Goal: Task Accomplishment & Management: Use online tool/utility

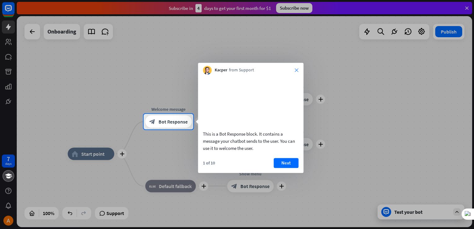
click at [296, 70] on icon "close" at bounding box center [297, 70] width 4 height 4
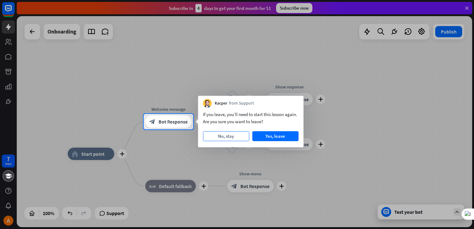
click at [229, 136] on button "No, stay" at bounding box center [226, 136] width 46 height 10
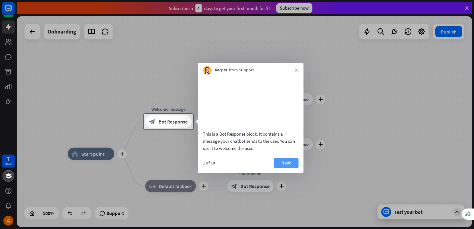
click at [290, 168] on button "Next" at bounding box center [286, 163] width 25 height 10
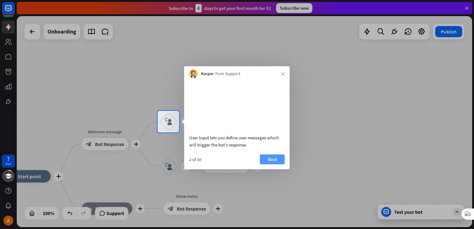
click at [274, 164] on button "Next" at bounding box center [272, 159] width 25 height 10
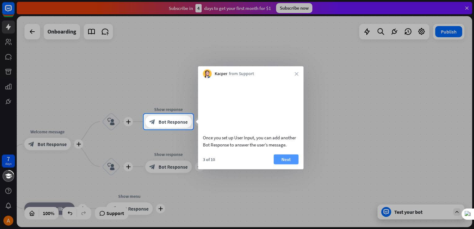
click at [285, 164] on button "Next" at bounding box center [286, 159] width 25 height 10
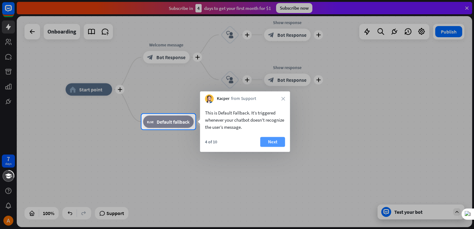
click at [279, 140] on button "Next" at bounding box center [272, 142] width 25 height 10
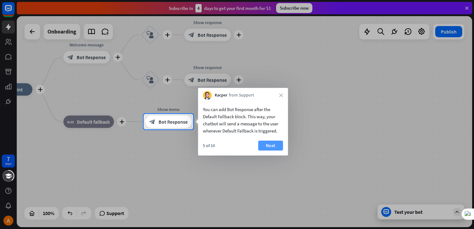
click at [274, 143] on button "Next" at bounding box center [270, 146] width 25 height 10
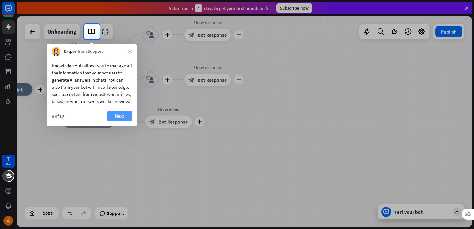
click at [115, 121] on button "Next" at bounding box center [119, 116] width 25 height 10
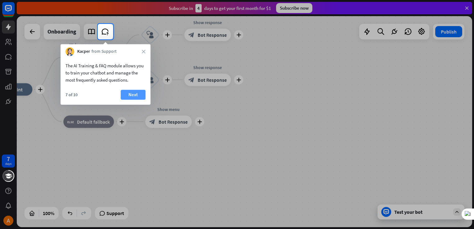
click at [137, 93] on button "Next" at bounding box center [133, 95] width 25 height 10
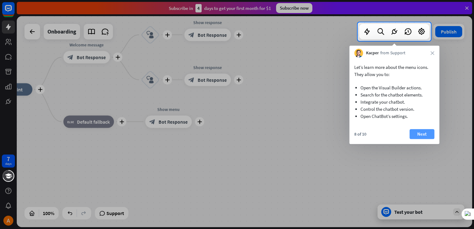
click at [417, 133] on button "Next" at bounding box center [422, 134] width 25 height 10
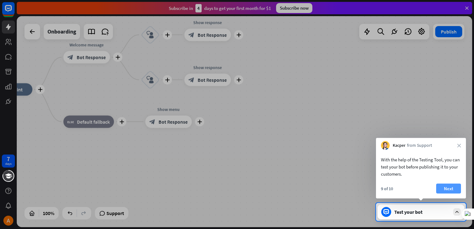
click at [447, 188] on button "Next" at bounding box center [448, 189] width 25 height 10
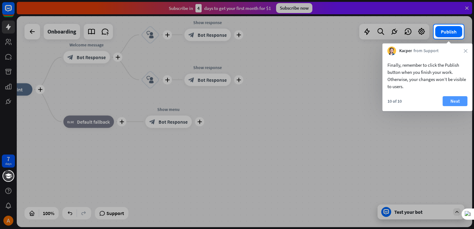
click at [463, 101] on button "Next" at bounding box center [455, 101] width 25 height 10
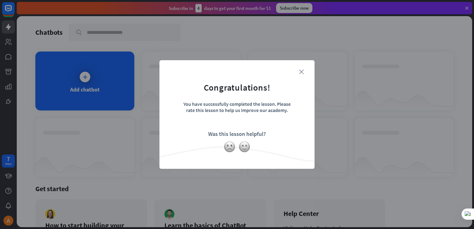
click at [303, 70] on icon "close" at bounding box center [301, 72] width 5 height 5
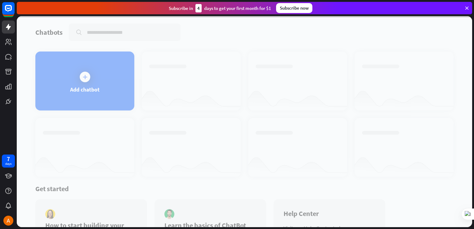
click at [77, 93] on div at bounding box center [245, 121] width 456 height 211
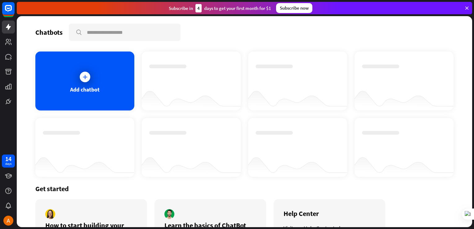
click at [77, 93] on div "Add chatbot" at bounding box center [84, 81] width 99 height 59
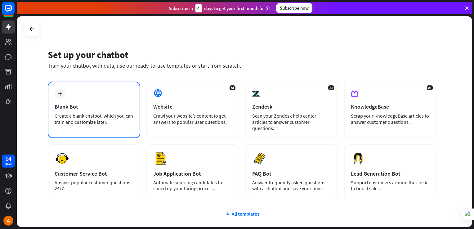
click at [78, 111] on div "plus Blank Bot Create a blank chatbot, which you can train and customize later." at bounding box center [94, 110] width 92 height 56
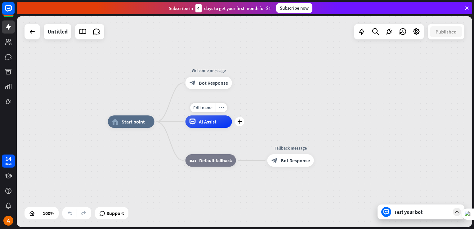
click at [202, 124] on span "AI Assist" at bounding box center [208, 122] width 18 height 6
